Goal: Transaction & Acquisition: Purchase product/service

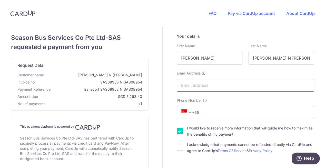
click at [204, 87] on input "Email Address" at bounding box center [246, 85] width 138 height 13
type input "[EMAIL_ADDRESS][DOMAIN_NAME]"
select select "65"
type input "98171375"
type input "249441"
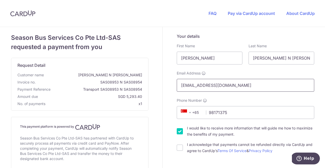
type input "[STREET_ADDRESS][PERSON_NAME]"
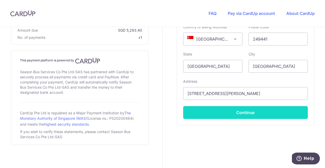
scroll to position [269, 0]
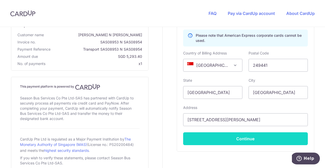
click at [212, 139] on button "Continue" at bounding box center [245, 138] width 125 height 13
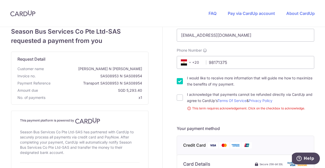
click at [195, 62] on span "+20" at bounding box center [190, 62] width 23 height 6
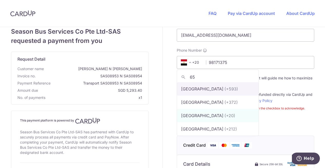
scroll to position [0, 0]
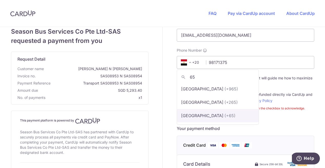
type input "65"
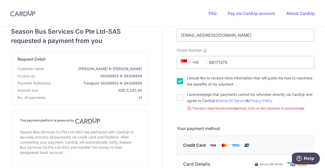
select select "199"
click at [180, 83] on input "I would like to receive more information that will guide me how to maximize the…" at bounding box center [180, 81] width 6 height 6
checkbox input "false"
click at [180, 97] on input "I acknowledge that payments cannot be refunded directly via CardUp and agree to…" at bounding box center [180, 97] width 6 height 6
checkbox input "true"
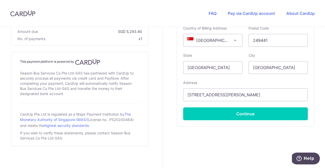
scroll to position [268, 0]
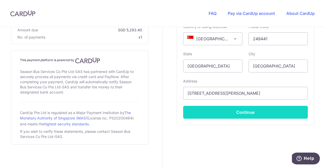
click at [241, 112] on button "Continue" at bounding box center [245, 112] width 125 height 13
type input "**** 2539"
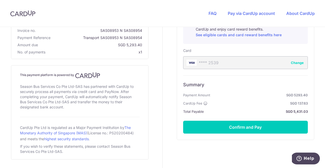
scroll to position [197, 0]
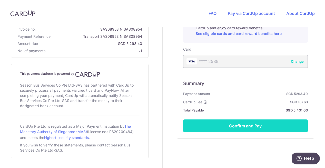
click at [246, 127] on button "Confirm and Pay" at bounding box center [245, 125] width 125 height 13
